Goal: Transaction & Acquisition: Purchase product/service

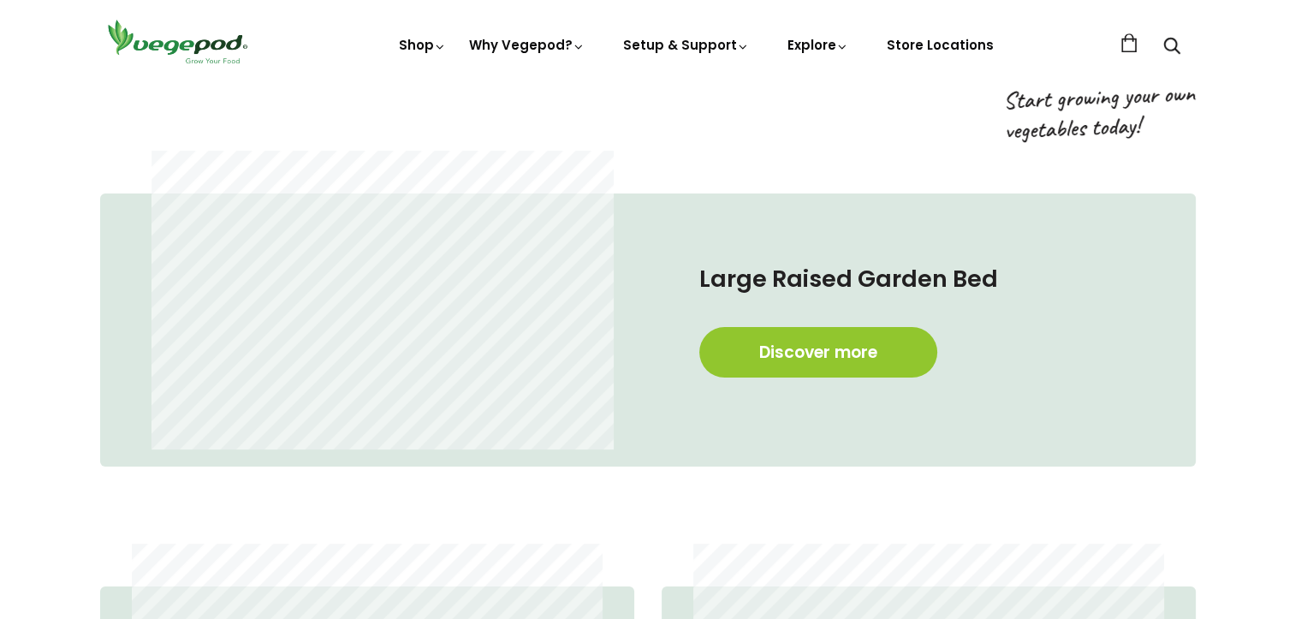
scroll to position [914, 0]
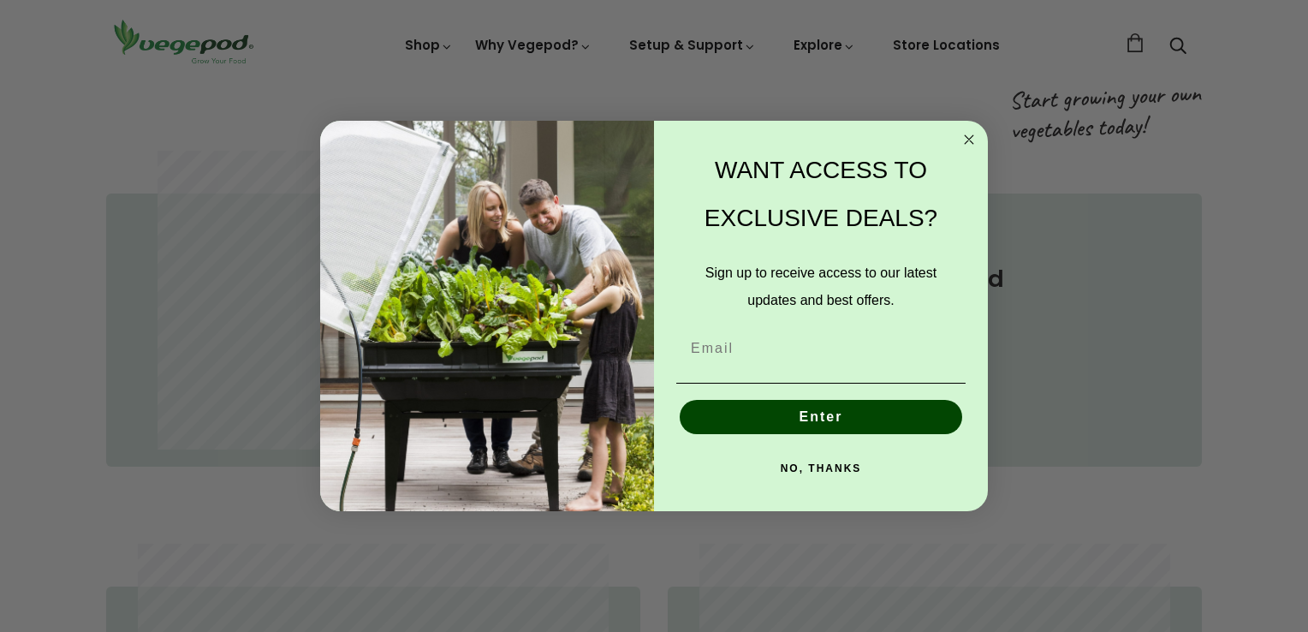
click at [966, 139] on circle "Close dialog" at bounding box center [969, 139] width 20 height 20
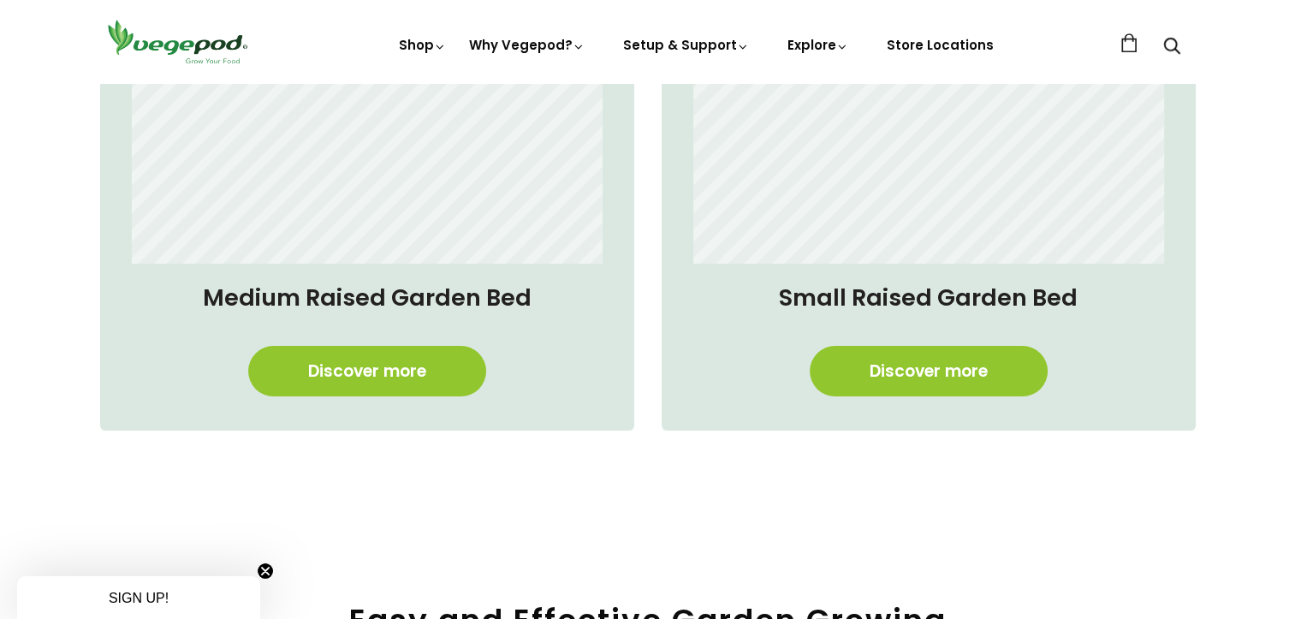
scroll to position [1498, 0]
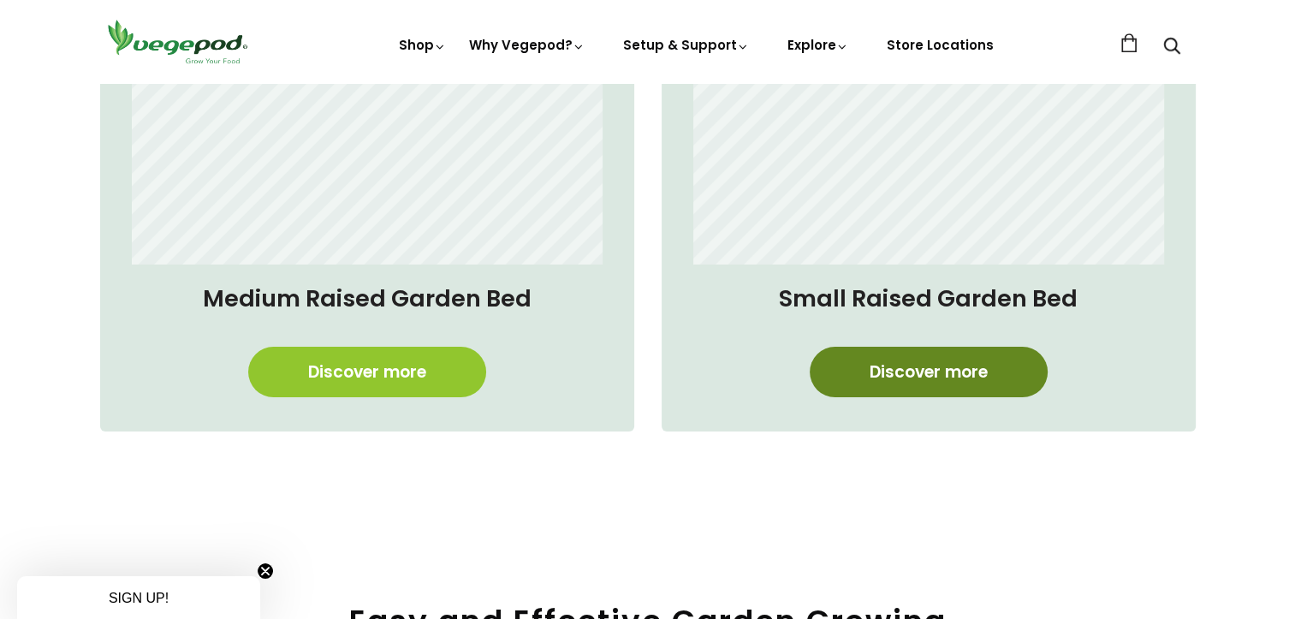
click at [966, 366] on link "Discover more" at bounding box center [929, 372] width 238 height 50
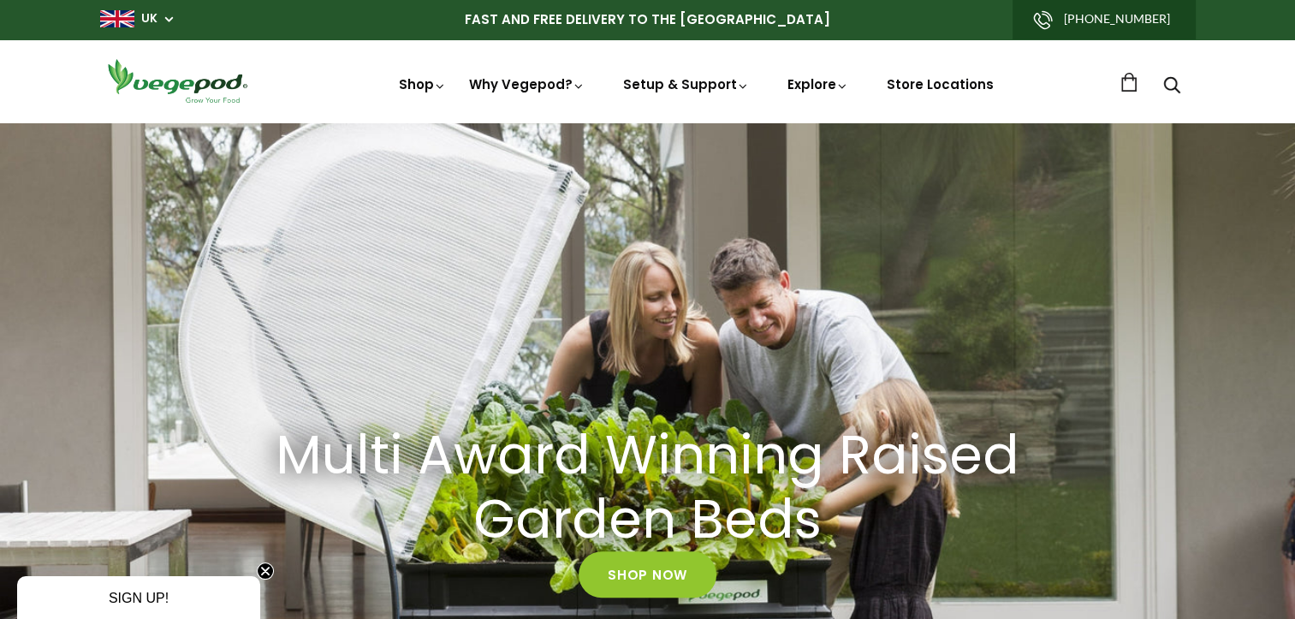
scroll to position [0, 2476]
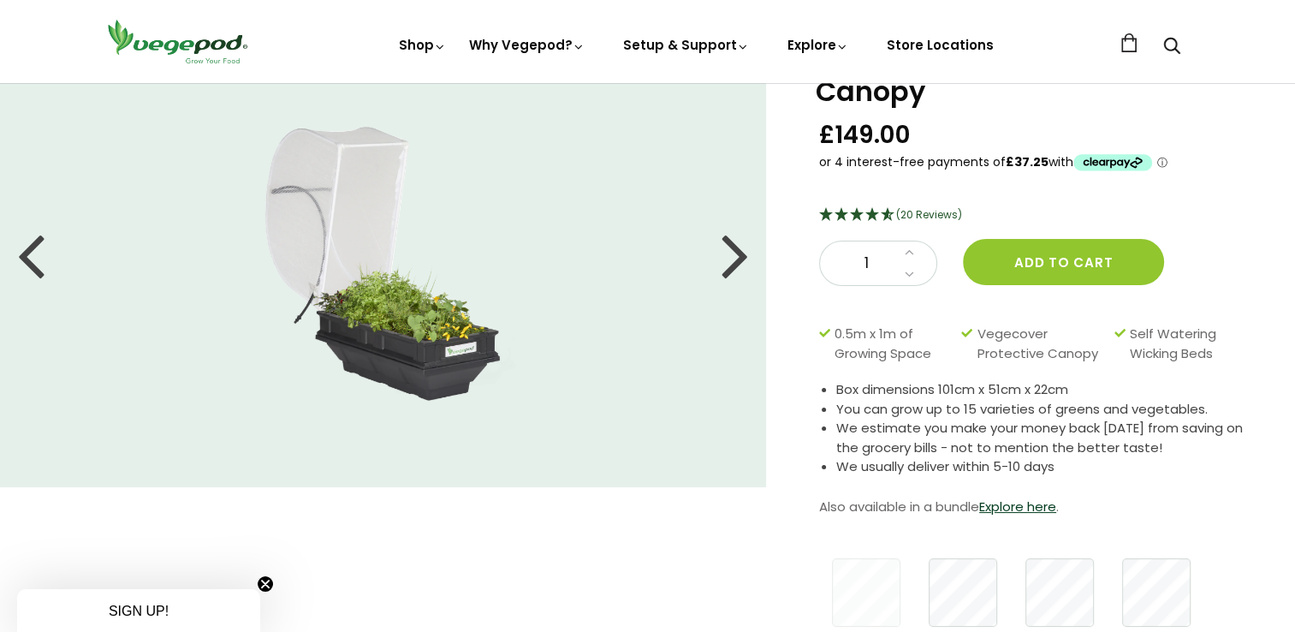
scroll to position [102, 0]
click at [739, 257] on div at bounding box center [734, 253] width 27 height 77
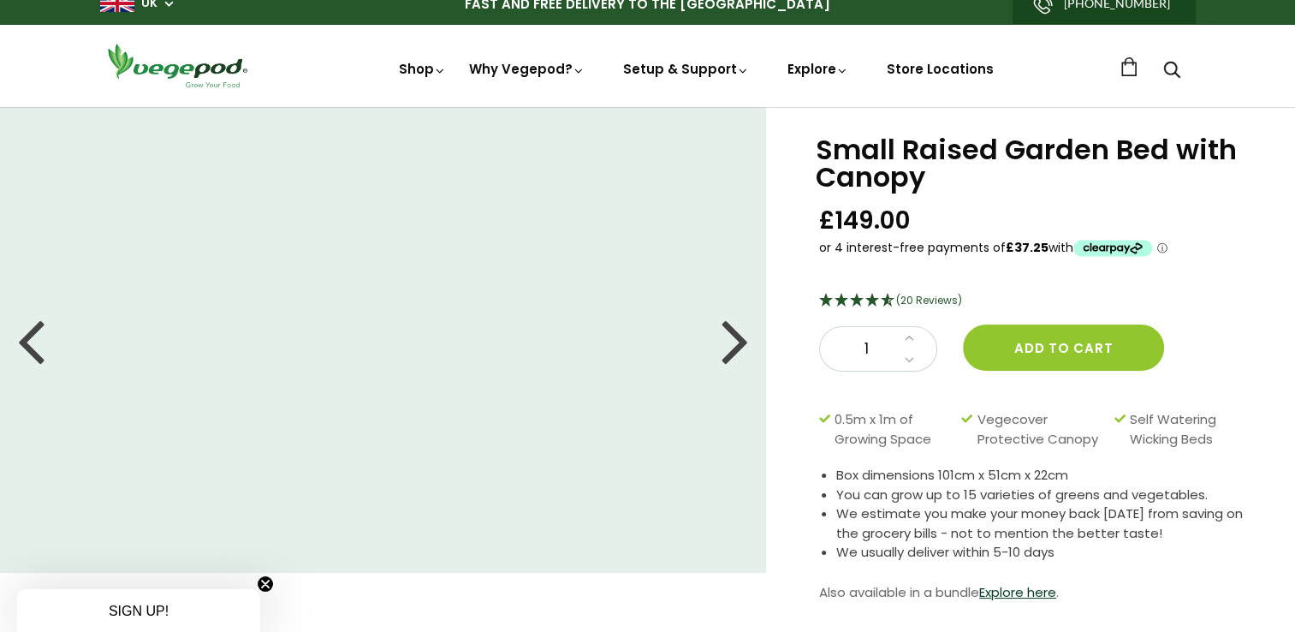
scroll to position [16, 0]
click at [737, 337] on div at bounding box center [734, 338] width 27 height 77
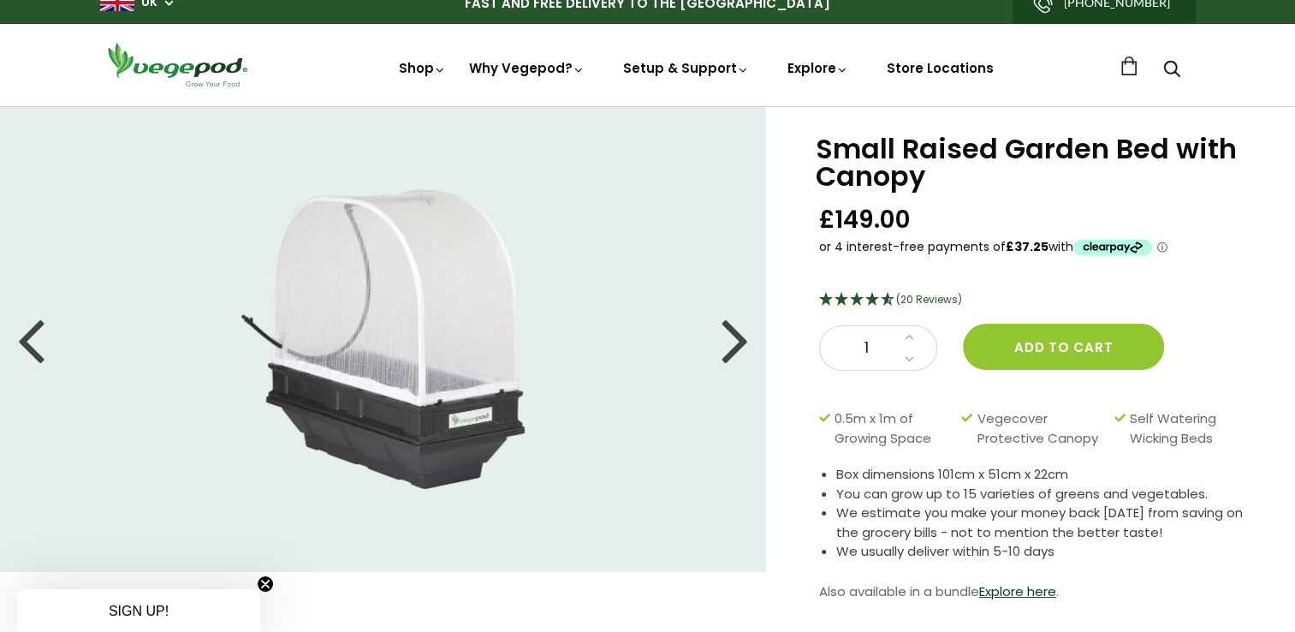
click at [737, 337] on div at bounding box center [734, 338] width 27 height 77
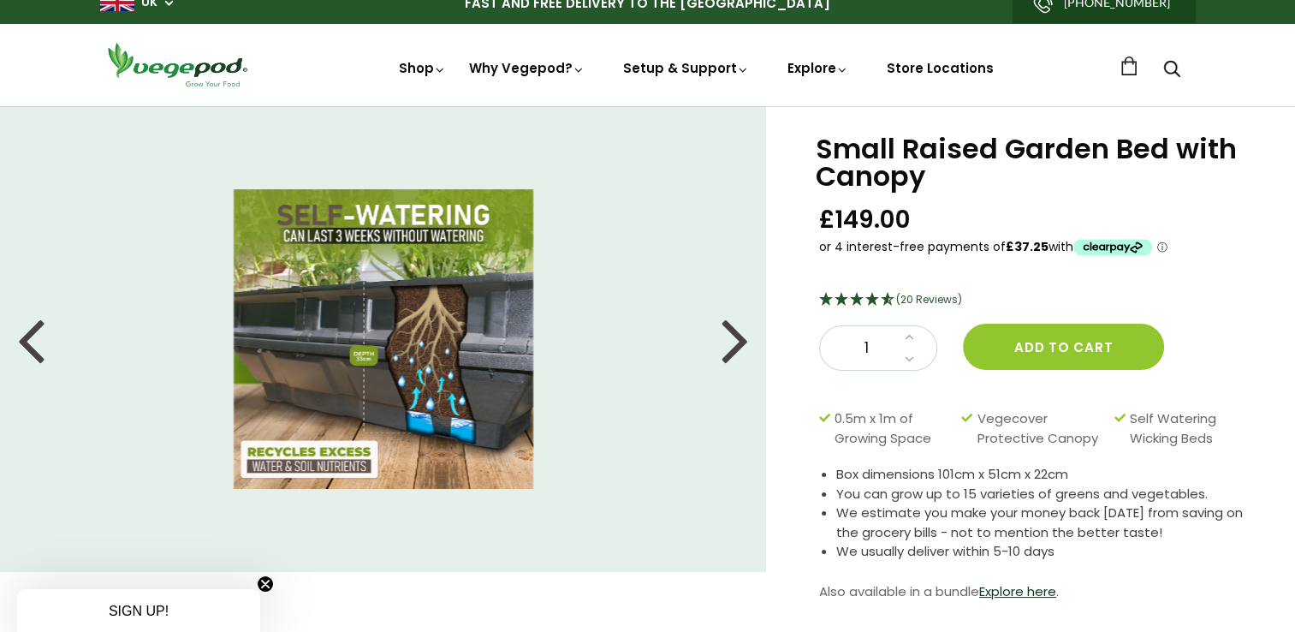
click at [737, 337] on div at bounding box center [734, 338] width 27 height 77
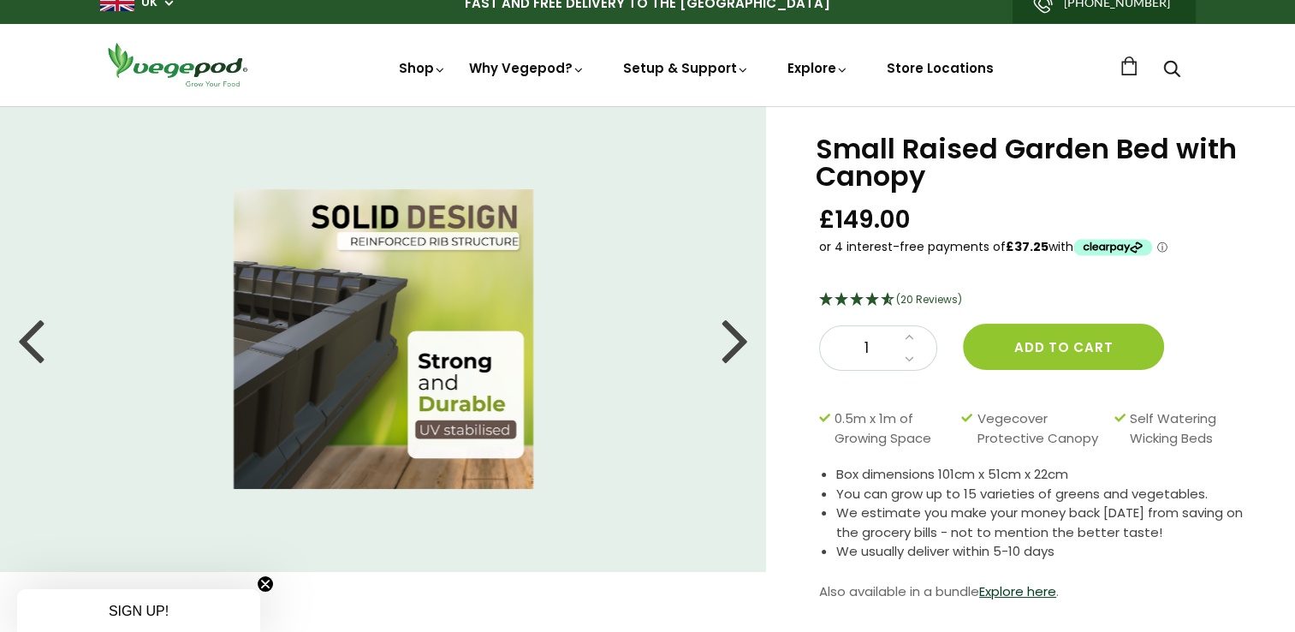
click at [737, 337] on div at bounding box center [734, 338] width 27 height 77
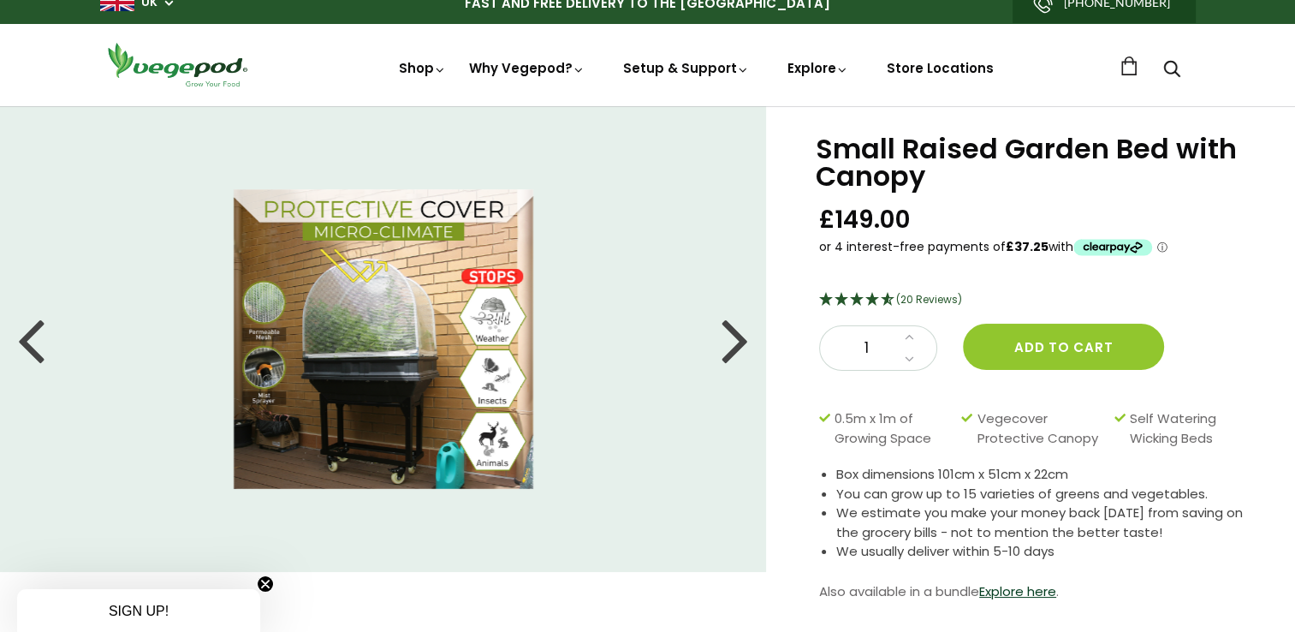
click at [737, 337] on div at bounding box center [734, 338] width 27 height 77
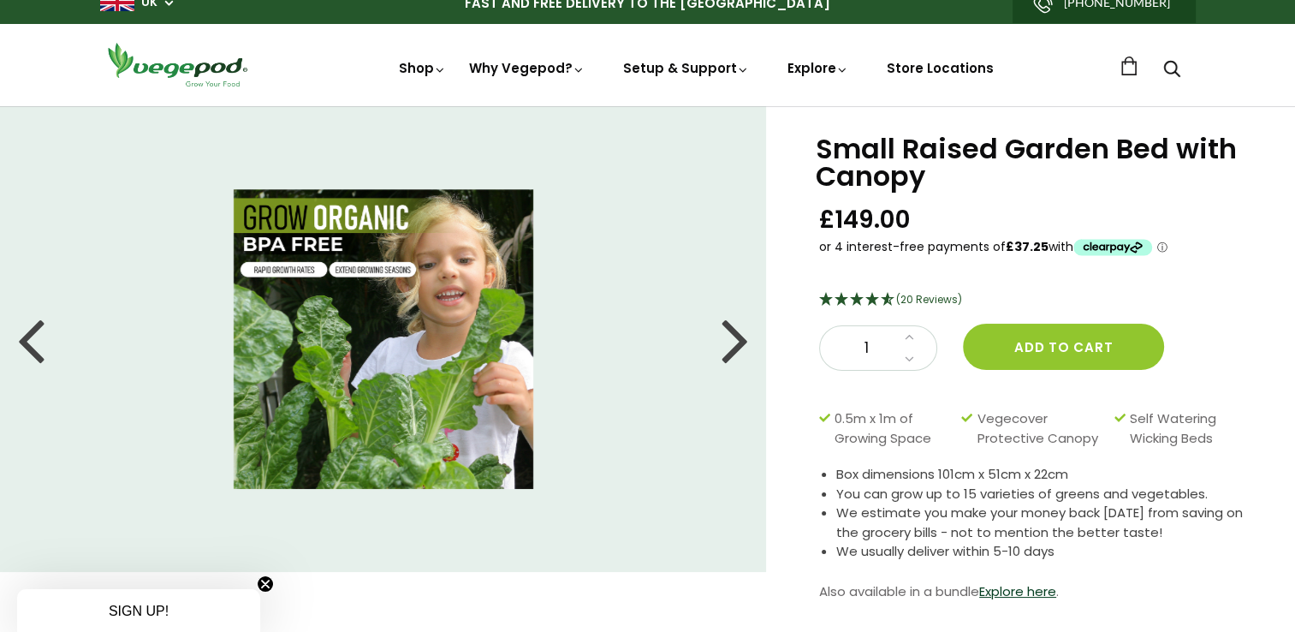
click at [737, 337] on div at bounding box center [734, 338] width 27 height 77
